Goal: Book appointment/travel/reservation

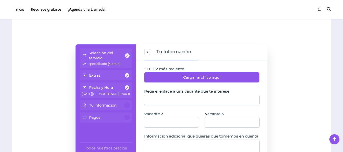
scroll to position [297, 0]
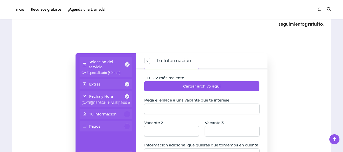
click at [150, 65] on div "Tu Información" at bounding box center [202, 60] width 132 height 15
click at [148, 53] on div "Tu Información" at bounding box center [202, 60] width 132 height 15
click at [149, 59] on span "previous step" at bounding box center [147, 60] width 4 height 7
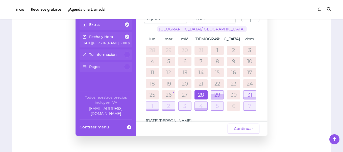
scroll to position [348, 0]
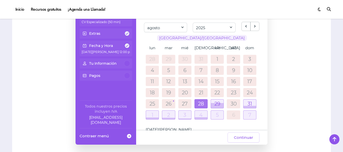
click at [203, 102] on div at bounding box center [201, 103] width 13 height 9
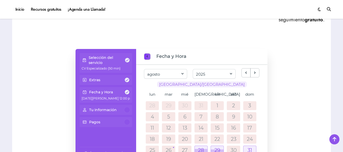
scroll to position [297, 0]
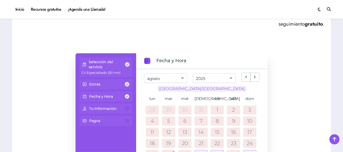
click at [114, 66] on p "Selección del servicio" at bounding box center [107, 64] width 36 height 10
click at [128, 63] on span at bounding box center [127, 64] width 5 height 5
click at [147, 62] on span "previous step" at bounding box center [147, 60] width 4 height 7
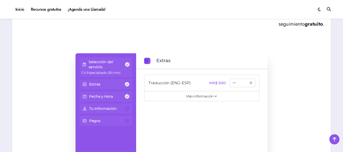
click at [147, 62] on span "previous step" at bounding box center [147, 60] width 4 height 7
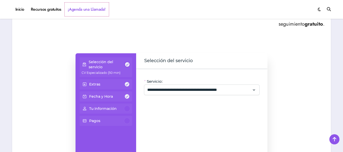
click at [93, 9] on link "¡Agenda una Llamada!" at bounding box center [87, 10] width 44 height 14
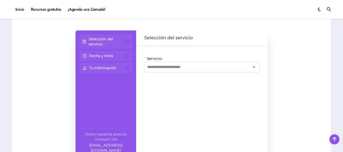
scroll to position [329, 0]
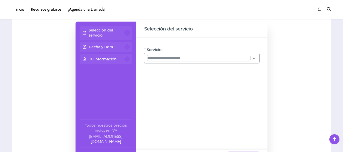
click at [199, 58] on input "Servicio:" at bounding box center [198, 58] width 103 height 6
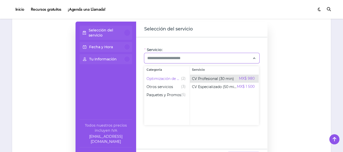
click at [232, 76] on span "CV Profesional (30 min)" at bounding box center [213, 78] width 42 height 5
type input "**********"
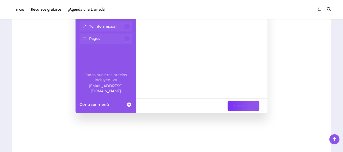
scroll to position [379, 0]
click at [237, 105] on span "Continuar" at bounding box center [243, 105] width 19 height 6
click at [244, 107] on span "Continuar" at bounding box center [243, 105] width 19 height 6
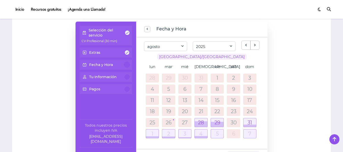
scroll to position [354, 0]
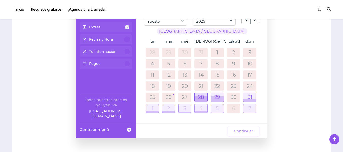
click at [203, 96] on div at bounding box center [201, 99] width 13 height 6
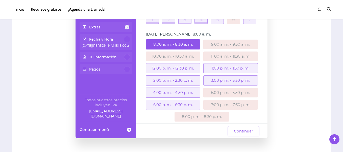
scroll to position [95, 0]
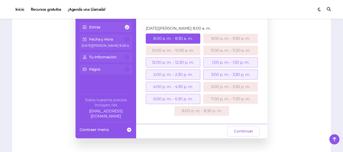
click at [177, 37] on div "8:00 a. m. - 8:30 a. m." at bounding box center [173, 38] width 55 height 10
click at [244, 129] on span "Continuar" at bounding box center [243, 131] width 19 height 6
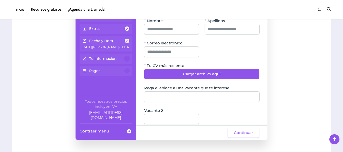
scroll to position [329, 0]
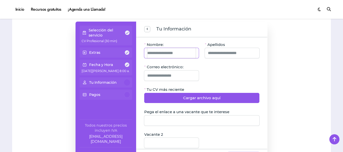
click at [182, 55] on input "Nombre:" at bounding box center [171, 53] width 49 height 10
type input "********"
click at [224, 51] on input "Apellidos" at bounding box center [232, 53] width 49 height 10
type input "**********"
click at [167, 76] on input "Correo electrónico:" at bounding box center [171, 75] width 49 height 10
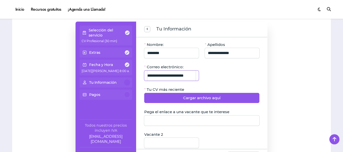
scroll to position [0, 4]
type input "**********"
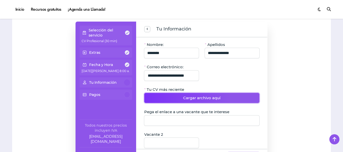
click at [179, 97] on button "Cargar archivo aquí" at bounding box center [201, 98] width 115 height 10
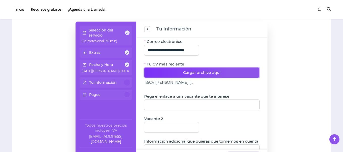
scroll to position [51, 0]
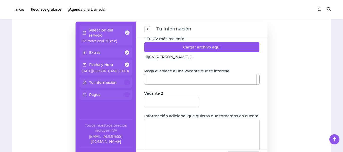
click at [201, 81] on input "Pega el enlace a una vacante que te interese" at bounding box center [201, 79] width 109 height 10
paste input "**********"
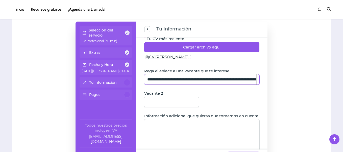
scroll to position [0, 171]
type input "**********"
click at [234, 95] on form "**********" at bounding box center [201, 89] width 115 height 197
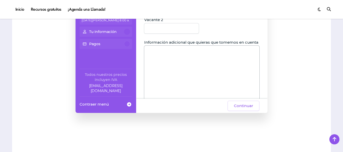
scroll to position [99, 0]
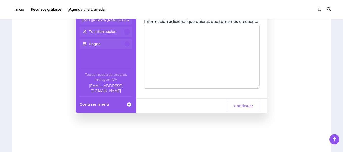
click at [156, 40] on textarea "Información adicional que quieras que tomemos en cuenta" at bounding box center [201, 56] width 115 height 63
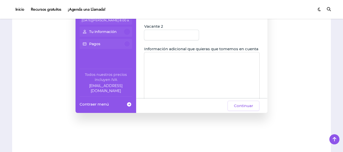
scroll to position [48, 0]
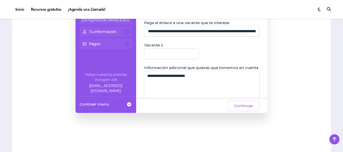
type textarea "**********"
drag, startPoint x: 212, startPoint y: 81, endPoint x: 203, endPoint y: 81, distance: 9.9
click at [203, 81] on textarea "**********" at bounding box center [201, 102] width 115 height 63
drag, startPoint x: 203, startPoint y: 81, endPoint x: 137, endPoint y: 77, distance: 66.1
click at [137, 77] on div "**********" at bounding box center [202, 42] width 132 height 112
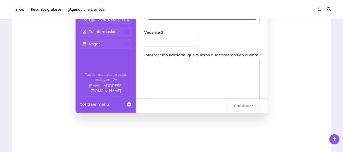
scroll to position [75, 0]
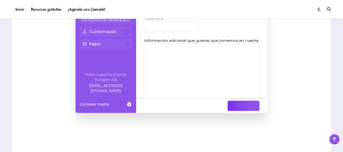
click at [247, 103] on span "Continuar" at bounding box center [243, 105] width 19 height 6
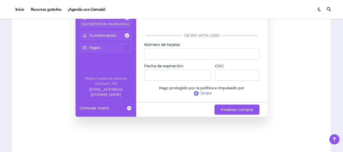
scroll to position [375, 0]
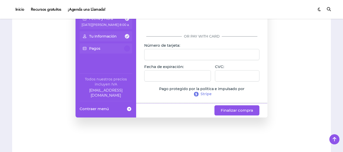
click at [162, 71] on div at bounding box center [177, 75] width 67 height 11
click at [237, 109] on span "Finalizar compra" at bounding box center [237, 110] width 32 height 6
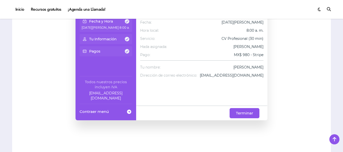
scroll to position [400, 0]
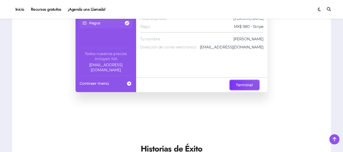
click at [246, 83] on span "Terminar" at bounding box center [244, 85] width 17 height 6
